Goal: Navigation & Orientation: Find specific page/section

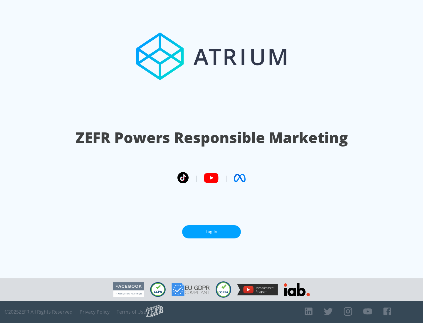
click at [212, 232] on link "Log In" at bounding box center [211, 232] width 59 height 13
